Goal: Task Accomplishment & Management: Manage account settings

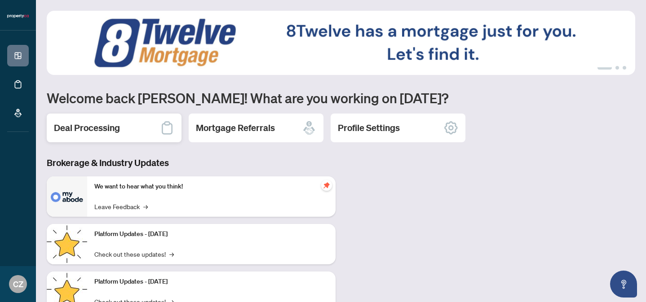
click at [132, 116] on div "Deal Processing" at bounding box center [114, 128] width 135 height 29
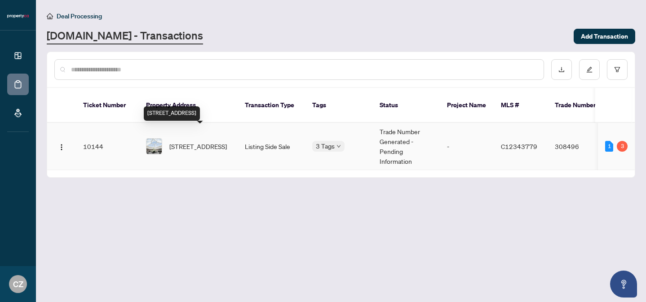
click at [182, 141] on span "[STREET_ADDRESS]" at bounding box center [197, 146] width 57 height 10
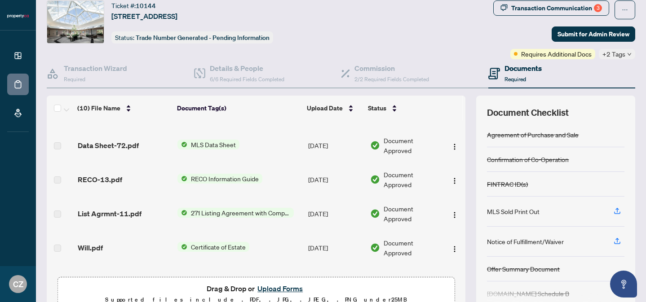
scroll to position [119, 0]
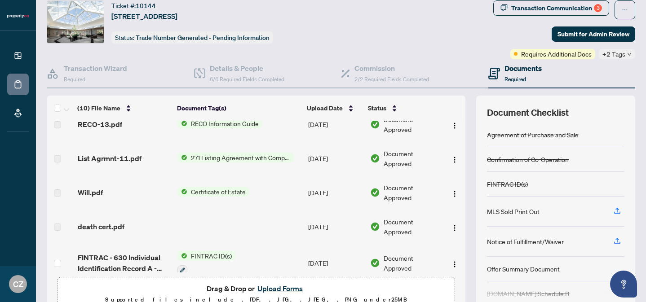
click at [238, 290] on span "Drag & Drop or Upload Forms" at bounding box center [256, 289] width 99 height 12
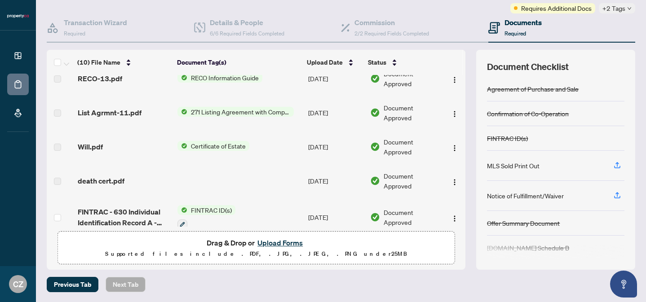
click at [277, 243] on button "Upload Forms" at bounding box center [280, 243] width 51 height 12
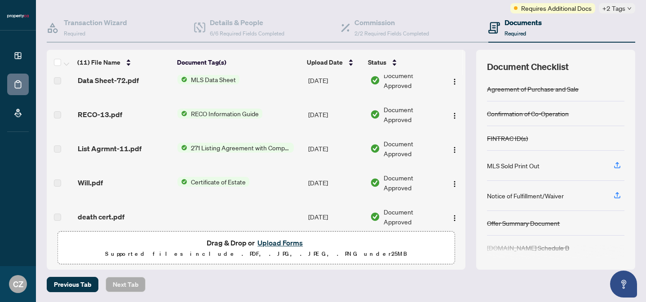
click at [282, 243] on button "Upload Forms" at bounding box center [280, 243] width 51 height 12
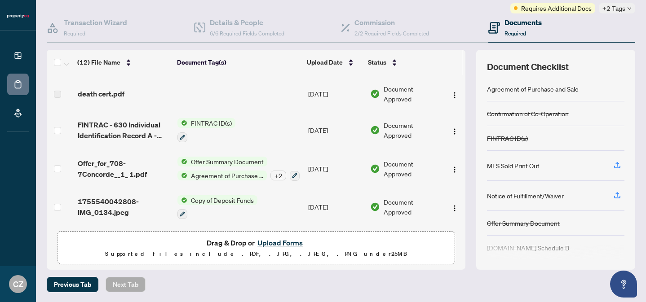
click at [280, 243] on button "Upload Forms" at bounding box center [280, 243] width 51 height 12
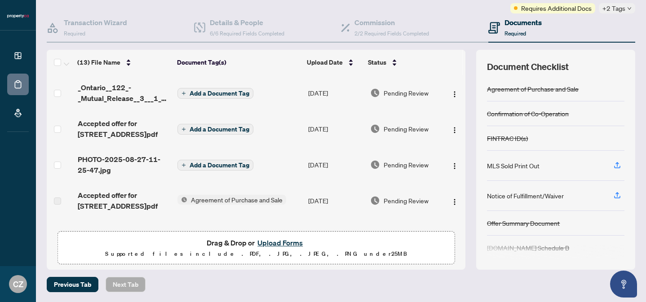
scroll to position [68, 0]
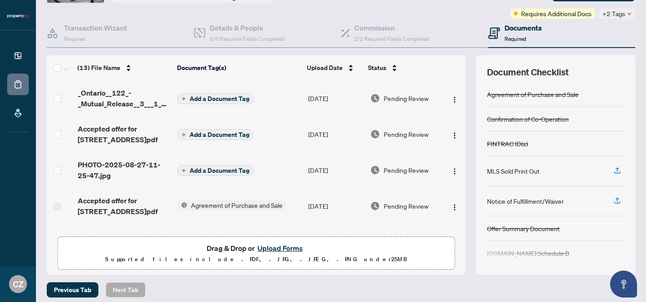
click at [271, 248] on button "Upload Forms" at bounding box center [280, 249] width 51 height 12
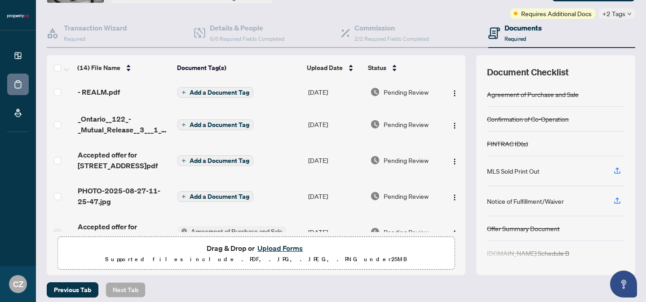
scroll to position [0, 0]
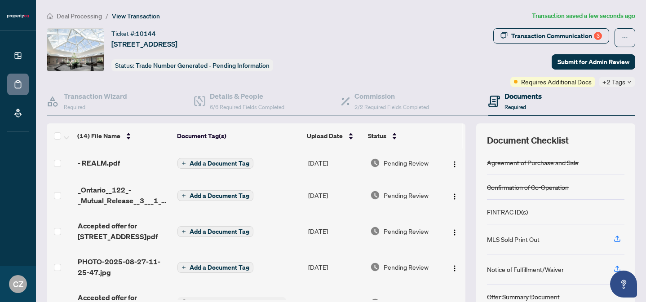
click at [521, 98] on h4 "Documents" at bounding box center [522, 96] width 37 height 11
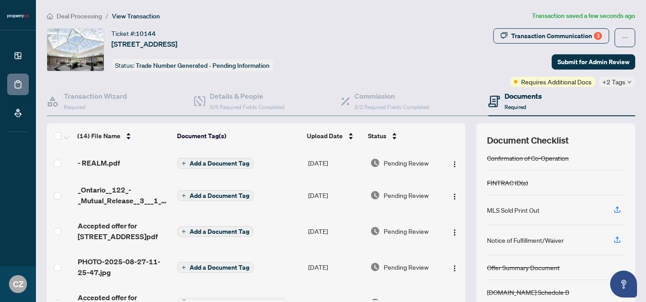
scroll to position [28, 0]
click at [617, 211] on icon "button" at bounding box center [617, 211] width 8 height 8
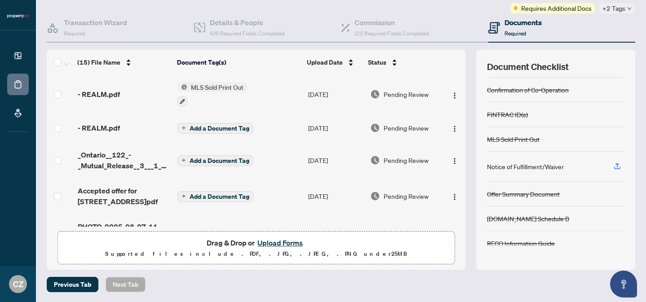
scroll to position [0, 0]
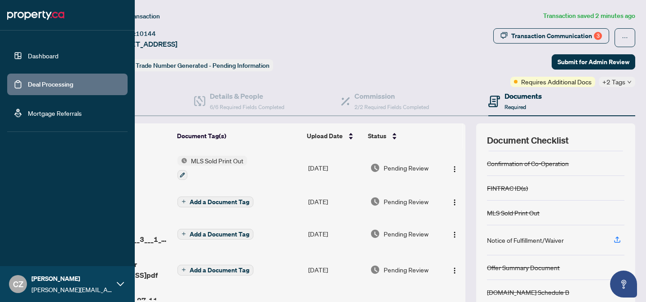
click at [28, 58] on link "Dashboard" at bounding box center [43, 56] width 31 height 8
